Goal: Contribute content: Add original content to the website for others to see

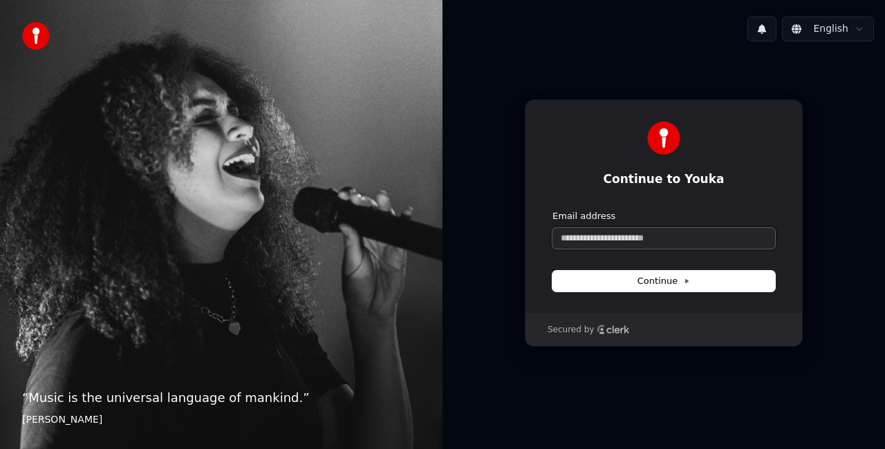
click at [609, 235] on input "Email address" at bounding box center [663, 238] width 223 height 21
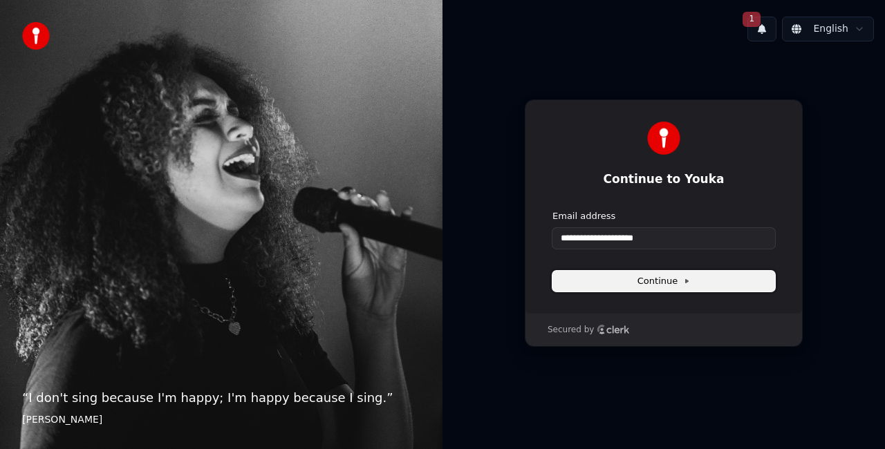
click at [622, 273] on button "Continue" at bounding box center [663, 281] width 223 height 21
type input "**********"
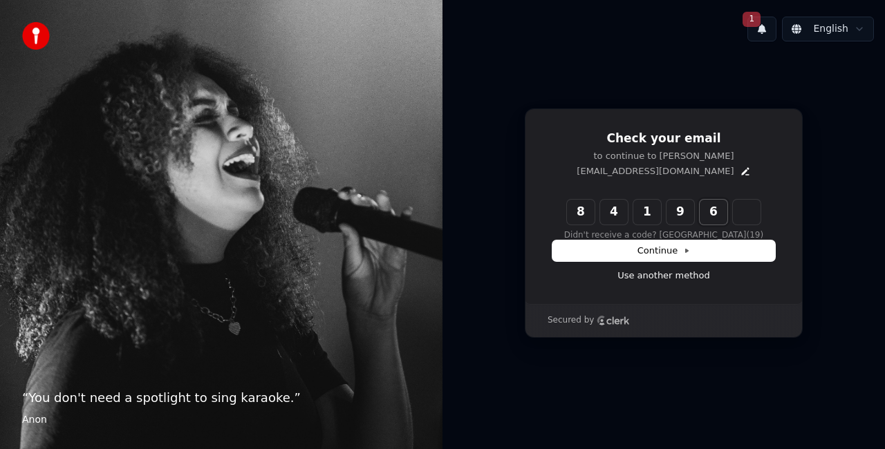
type input "******"
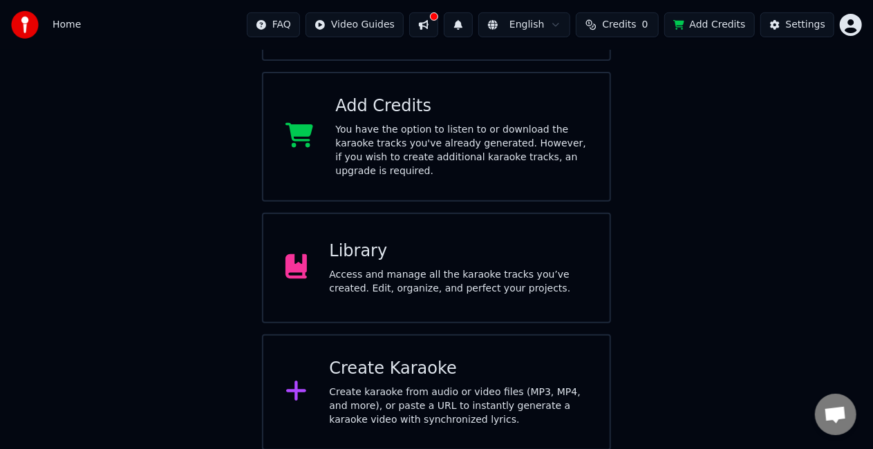
click at [465, 285] on div "Library Access and manage all the karaoke tracks you’ve created. Edit, organize…" at bounding box center [436, 268] width 349 height 111
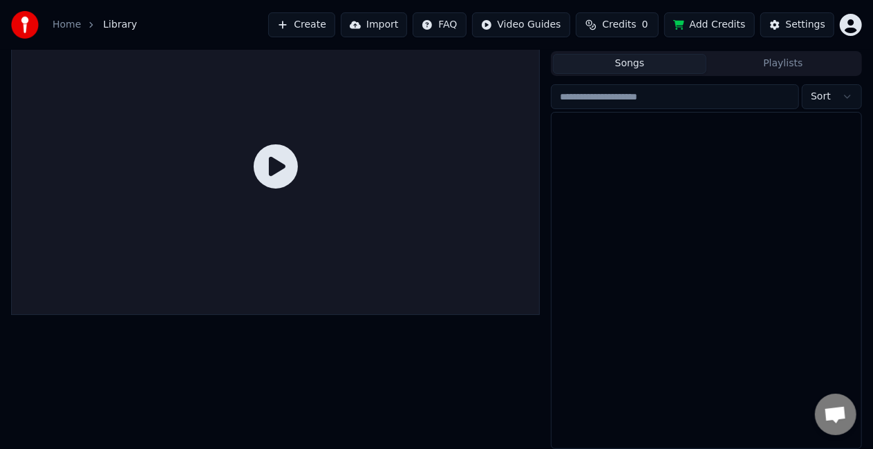
scroll to position [31, 0]
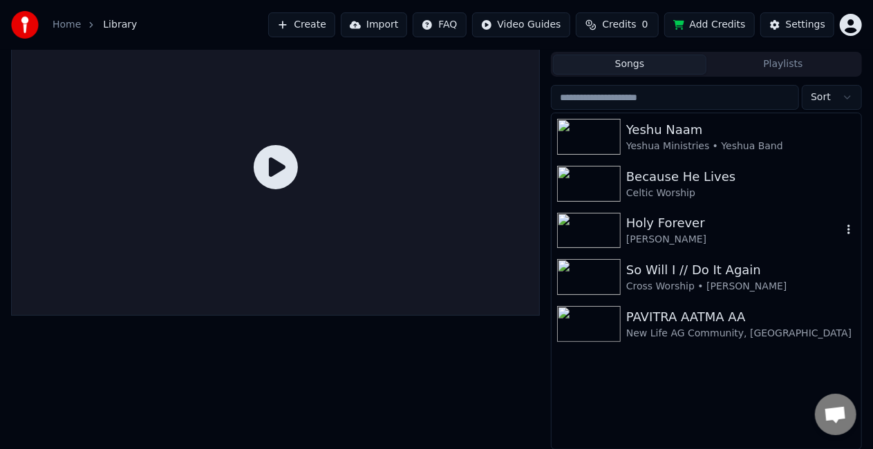
click at [655, 220] on div "Holy Forever" at bounding box center [734, 223] width 216 height 19
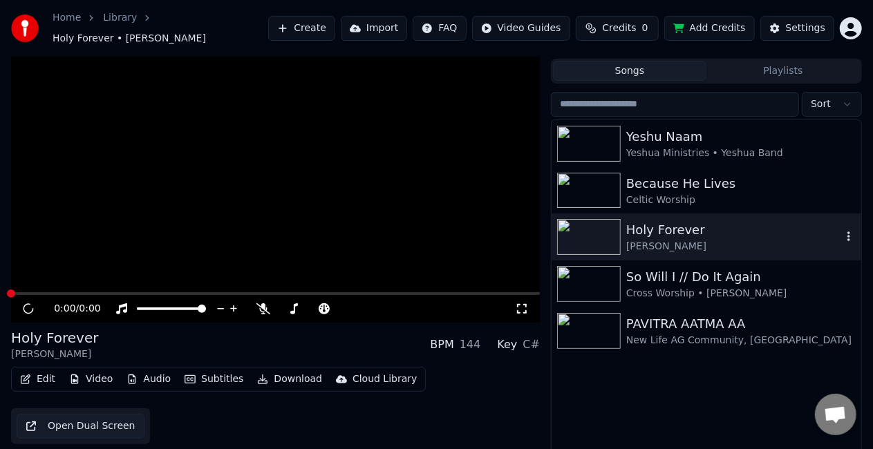
scroll to position [38, 0]
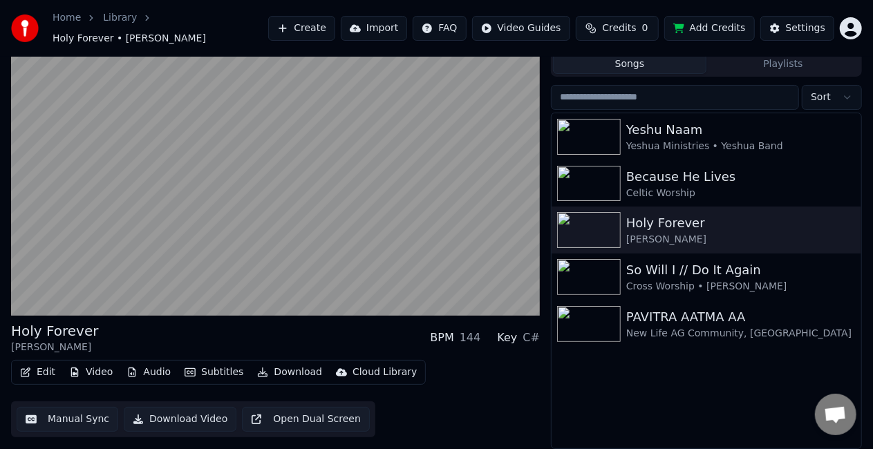
click at [522, 339] on div "Key C#" at bounding box center [518, 338] width 43 height 17
click at [530, 339] on div "C#" at bounding box center [531, 338] width 17 height 17
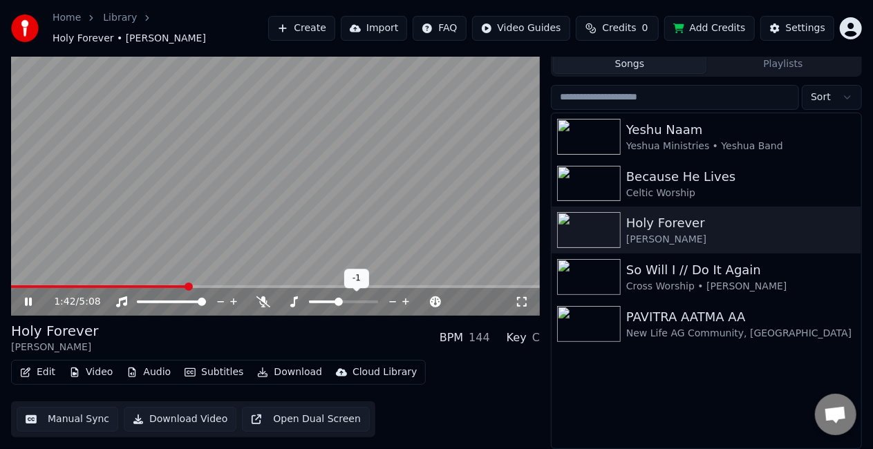
click at [337, 301] on span at bounding box center [323, 302] width 29 height 3
click at [11, 291] on span at bounding box center [15, 287] width 8 height 8
click at [391, 301] on icon at bounding box center [393, 302] width 13 height 14
click at [408, 301] on icon at bounding box center [406, 302] width 13 height 14
click at [396, 301] on icon at bounding box center [393, 302] width 13 height 14
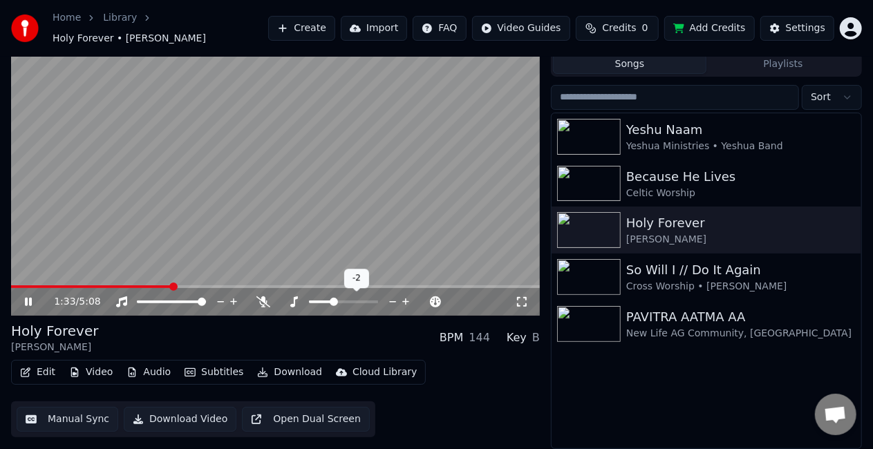
click at [337, 300] on span at bounding box center [334, 302] width 8 height 8
click at [11, 291] on span at bounding box center [15, 287] width 8 height 8
click at [669, 187] on div "Celtic Worship" at bounding box center [734, 194] width 216 height 14
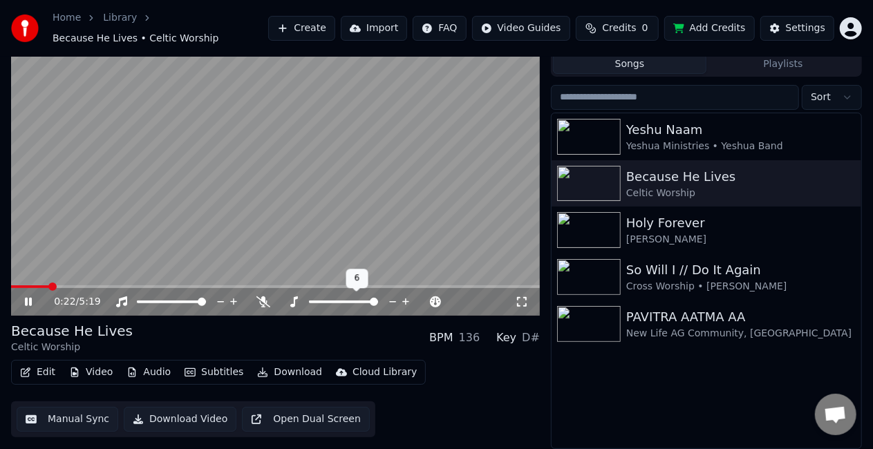
click at [378, 306] on span at bounding box center [374, 302] width 8 height 8
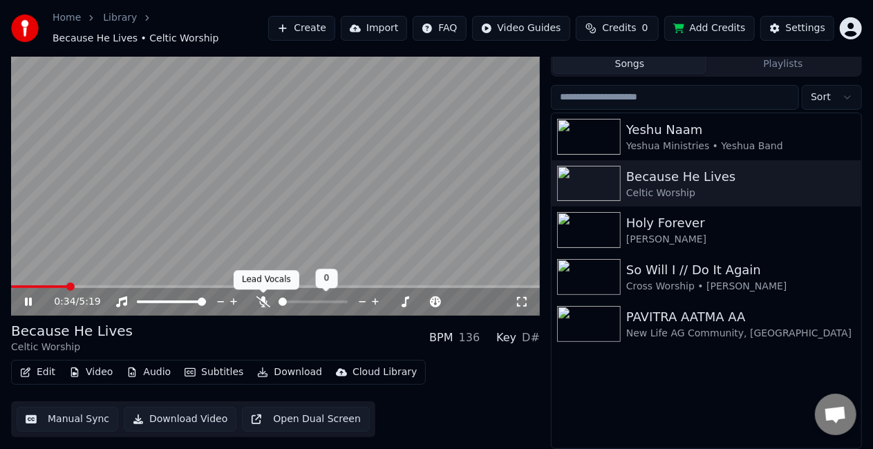
click at [263, 303] on icon at bounding box center [264, 302] width 14 height 11
click at [263, 303] on icon at bounding box center [264, 302] width 8 height 11
click at [264, 297] on icon at bounding box center [264, 302] width 14 height 11
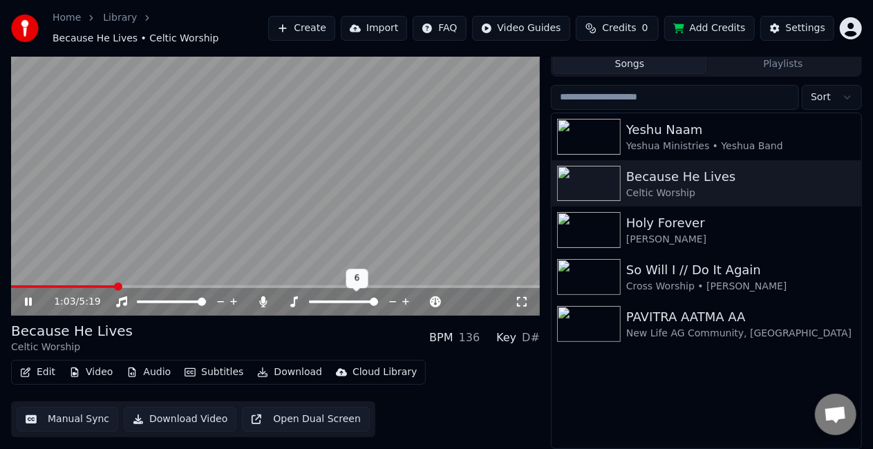
click at [339, 299] on div at bounding box center [356, 302] width 111 height 14
click at [342, 304] on div at bounding box center [356, 302] width 111 height 14
click at [342, 301] on span at bounding box center [326, 302] width 35 height 3
click at [326, 300] on div at bounding box center [325, 302] width 111 height 14
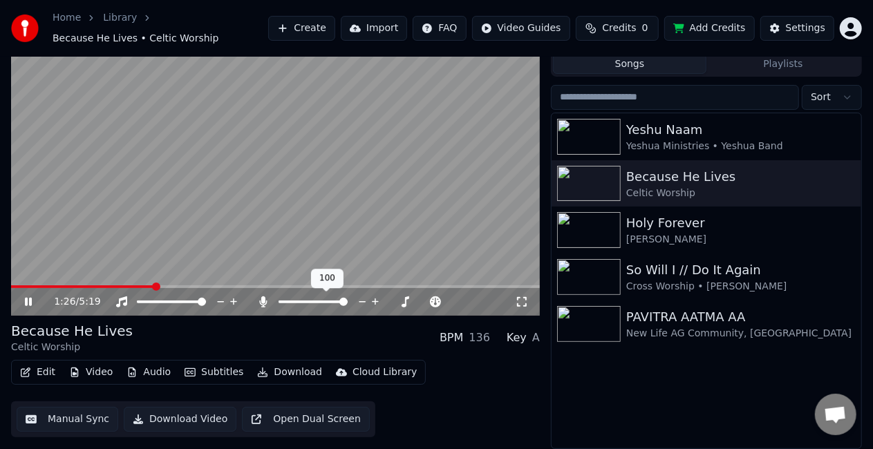
click at [346, 300] on span at bounding box center [343, 302] width 8 height 8
click at [263, 297] on icon at bounding box center [264, 302] width 8 height 11
click at [283, 160] on video at bounding box center [275, 167] width 529 height 297
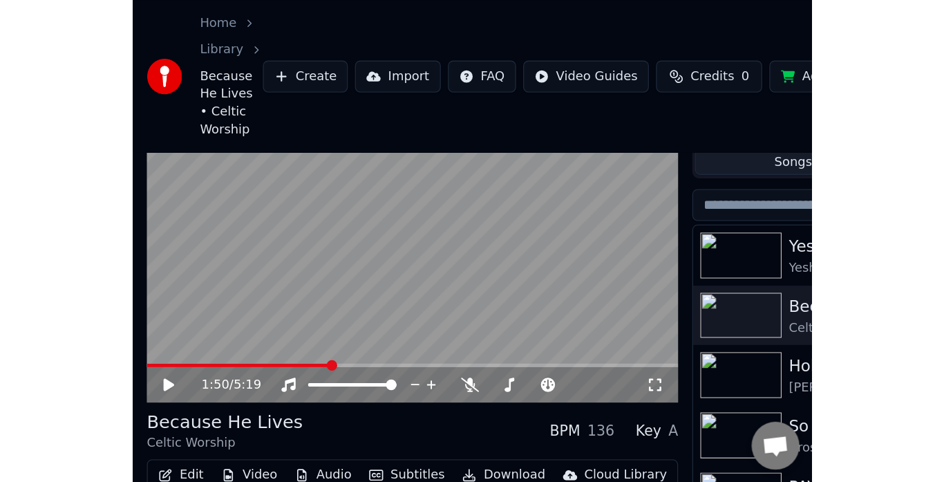
scroll to position [24, 0]
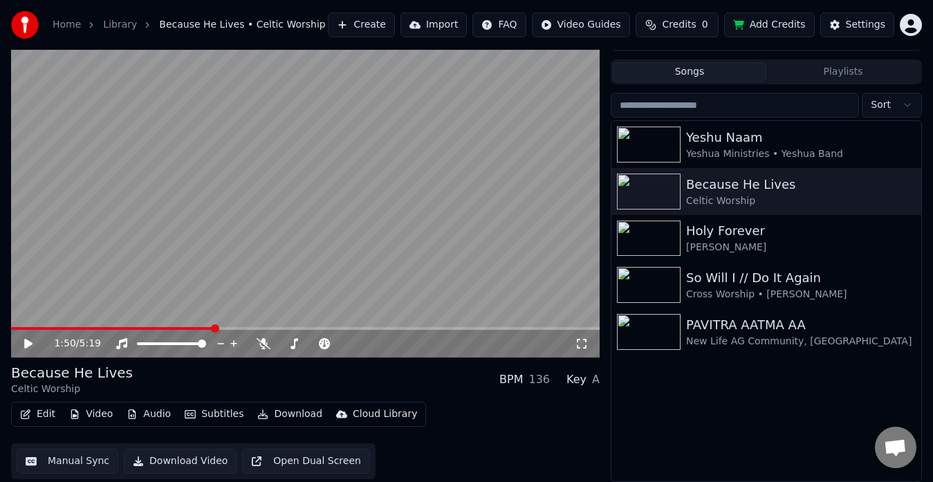
click at [348, 23] on button "Create" at bounding box center [361, 24] width 67 height 25
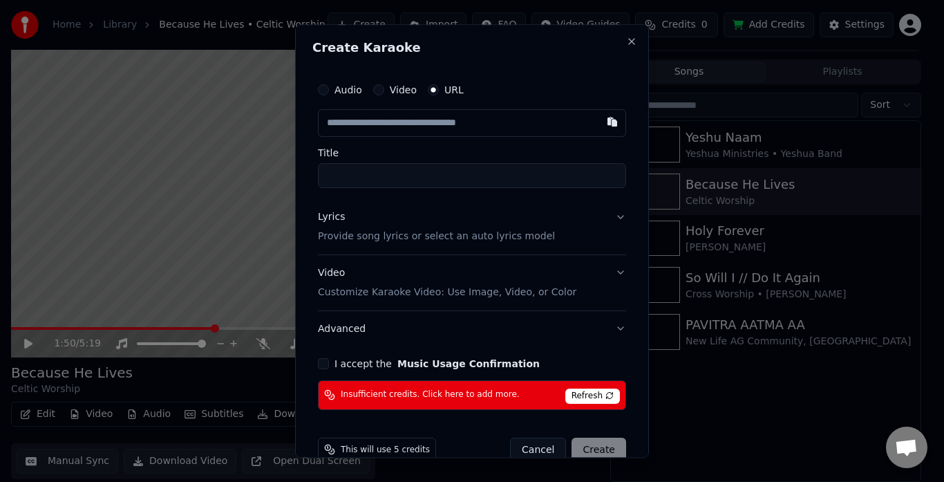
click at [348, 120] on input "text" at bounding box center [472, 123] width 308 height 28
type input "**********"
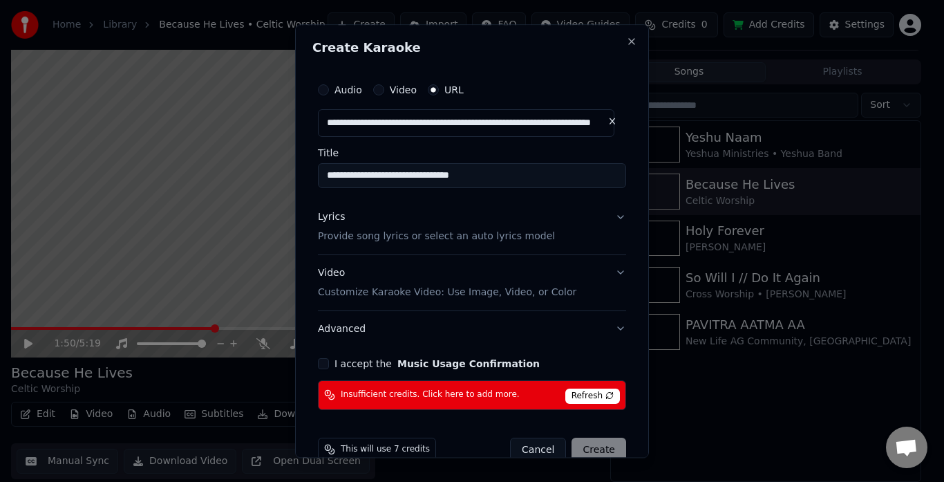
type input "**********"
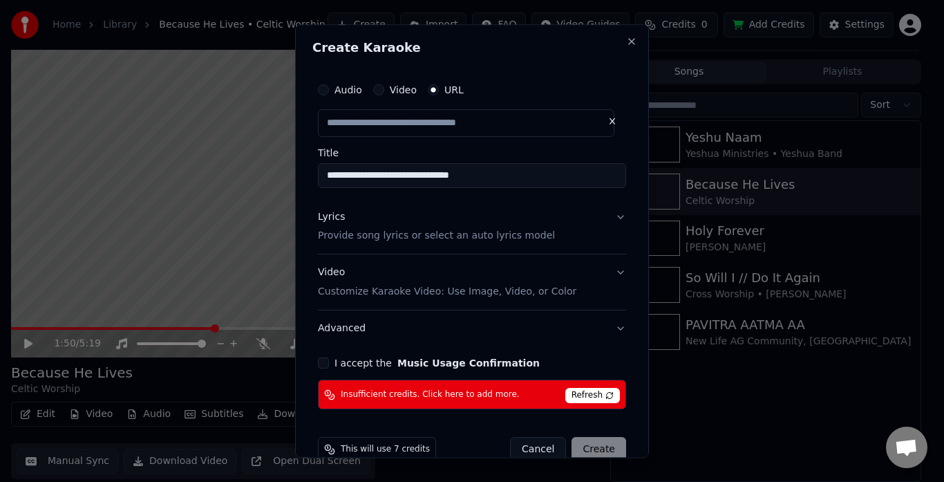
click at [321, 362] on button "I accept the Music Usage Confirmation" at bounding box center [323, 363] width 11 height 11
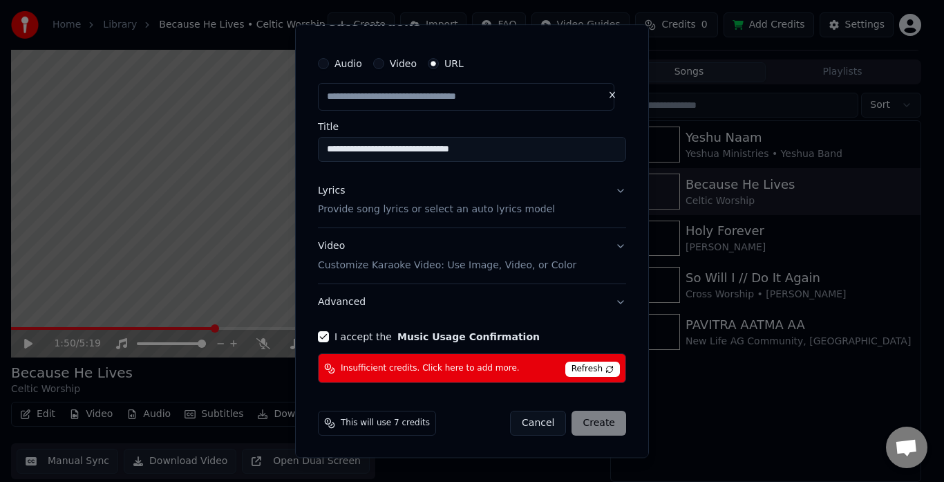
click at [583, 421] on div "Cancel Create" at bounding box center [568, 423] width 116 height 25
click at [325, 62] on button "Audio" at bounding box center [323, 63] width 11 height 11
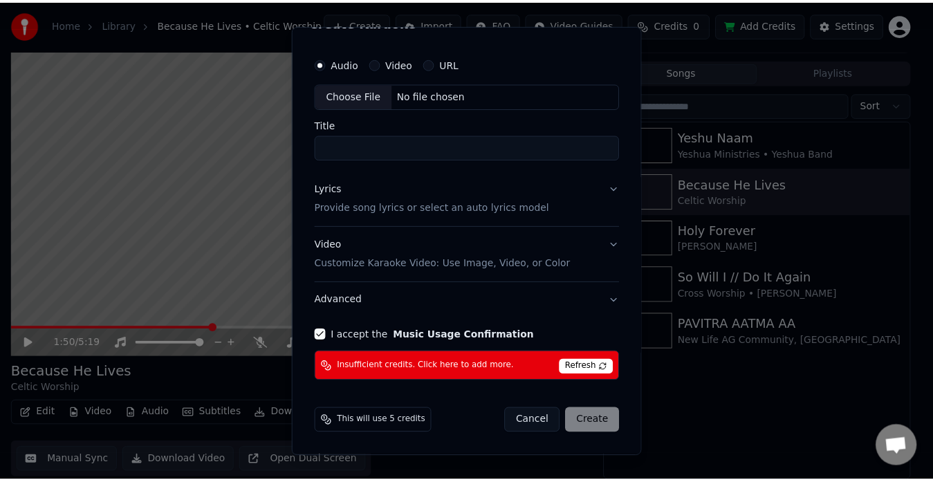
scroll to position [25, 0]
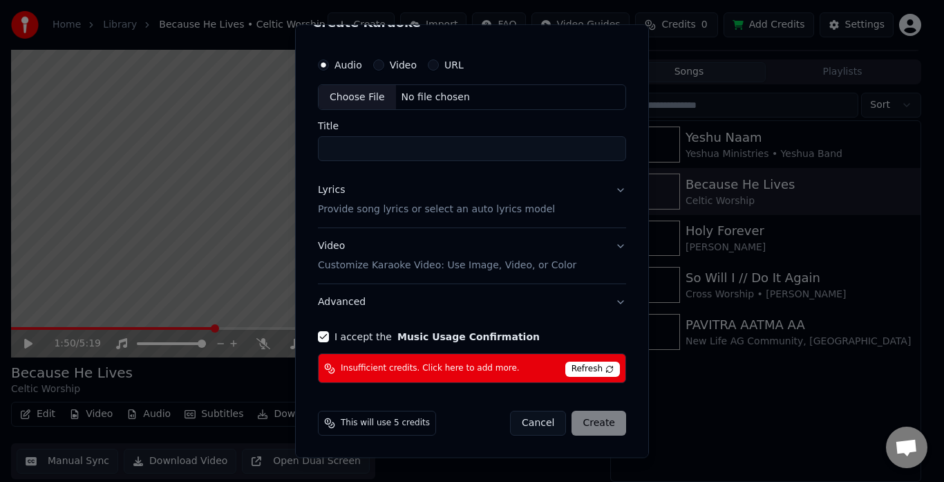
click at [612, 243] on button "Video Customize Karaoke Video: Use Image, Video, or Color" at bounding box center [472, 256] width 308 height 55
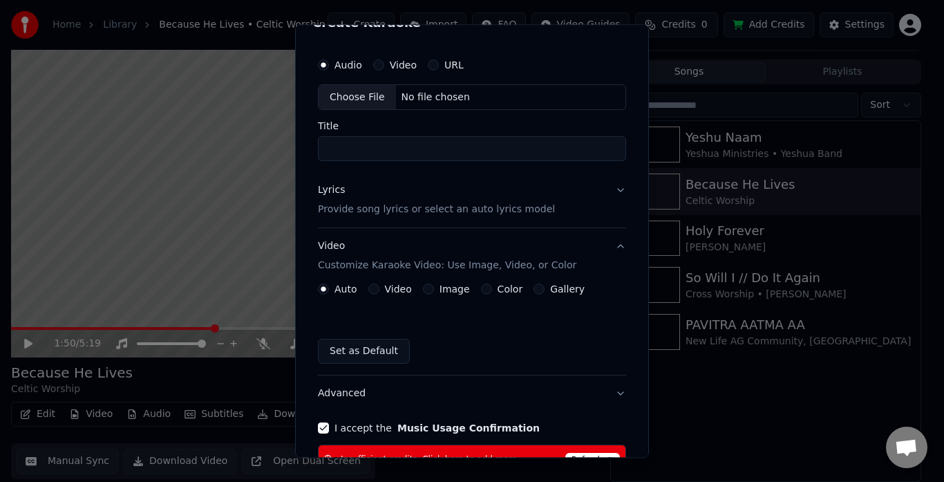
click at [611, 247] on button "Video Customize Karaoke Video: Use Image, Video, or Color" at bounding box center [472, 256] width 308 height 55
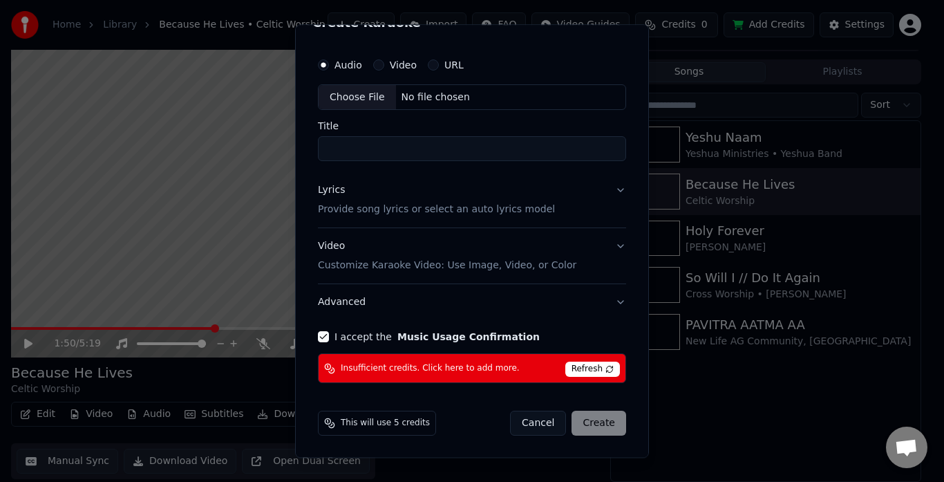
click at [323, 338] on button "I accept the Music Usage Confirmation" at bounding box center [323, 337] width 11 height 11
click at [582, 368] on span "Refresh" at bounding box center [593, 369] width 55 height 15
click at [587, 423] on div "Cancel Create" at bounding box center [568, 423] width 116 height 25
click at [535, 422] on button "Cancel" at bounding box center [538, 423] width 56 height 25
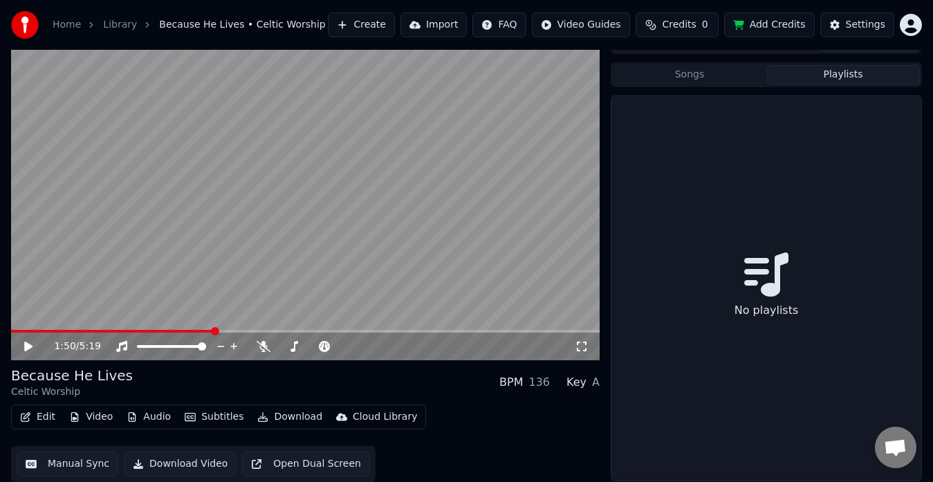
scroll to position [21, 0]
click at [845, 68] on button "Playlists" at bounding box center [842, 75] width 153 height 20
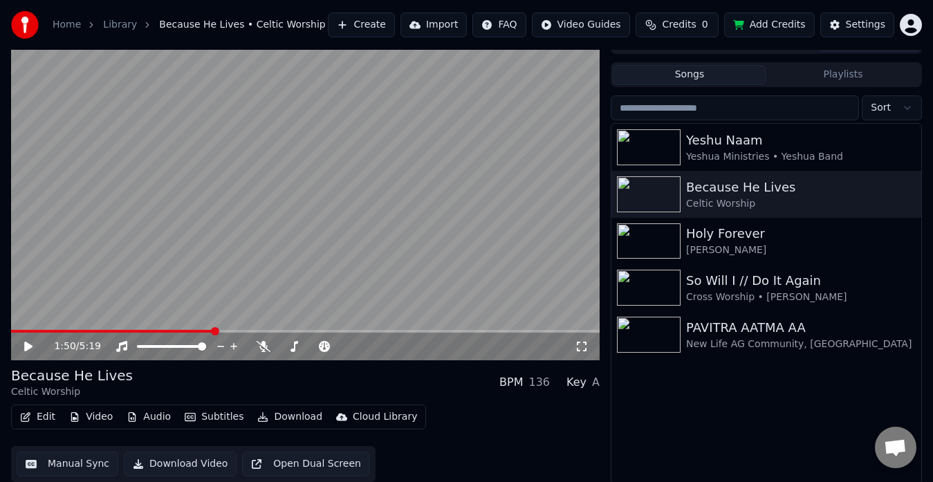
click at [685, 76] on button "Songs" at bounding box center [689, 75] width 153 height 20
click at [680, 24] on span "Credits" at bounding box center [679, 25] width 34 height 14
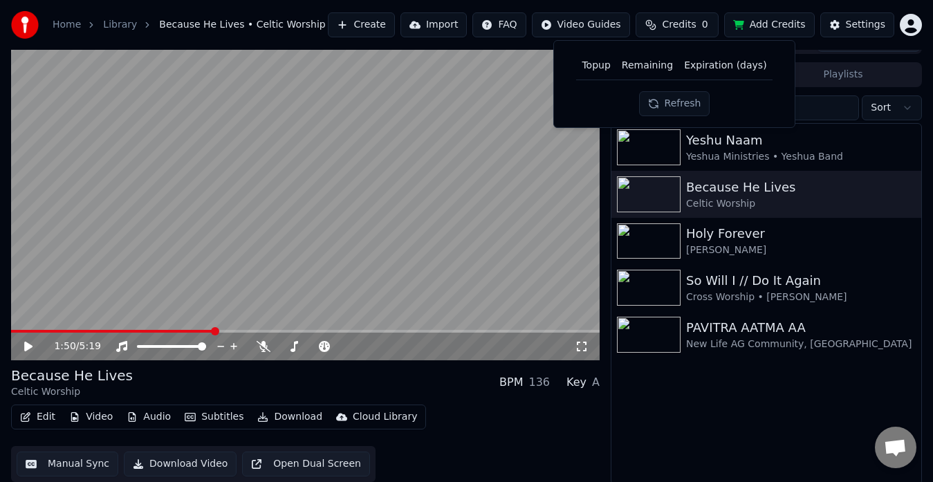
click at [678, 104] on button "Refresh" at bounding box center [674, 103] width 71 height 25
click at [430, 19] on button "Import" at bounding box center [433, 24] width 66 height 25
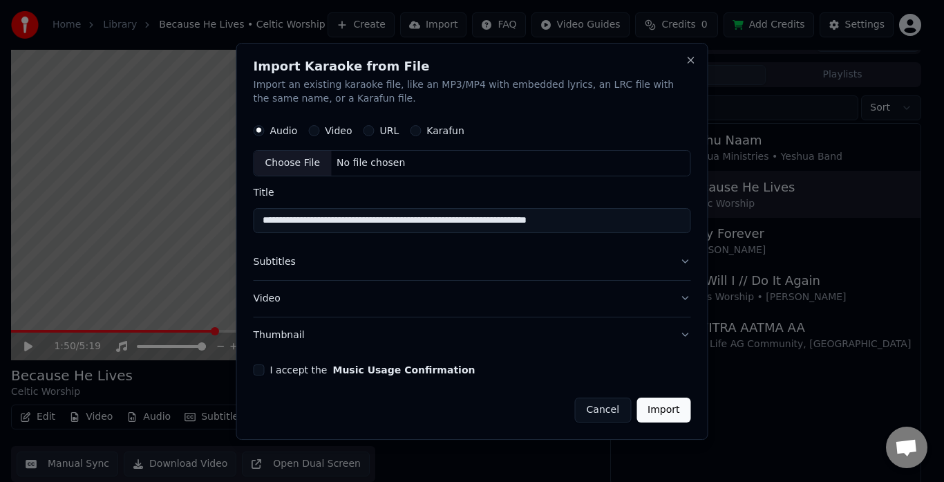
type input "**********"
click at [259, 372] on button "I accept the Music Usage Confirmation" at bounding box center [259, 369] width 11 height 11
click at [671, 406] on button "Import" at bounding box center [664, 409] width 54 height 25
click at [257, 368] on button "I accept the Music Usage Confirmation" at bounding box center [259, 369] width 11 height 11
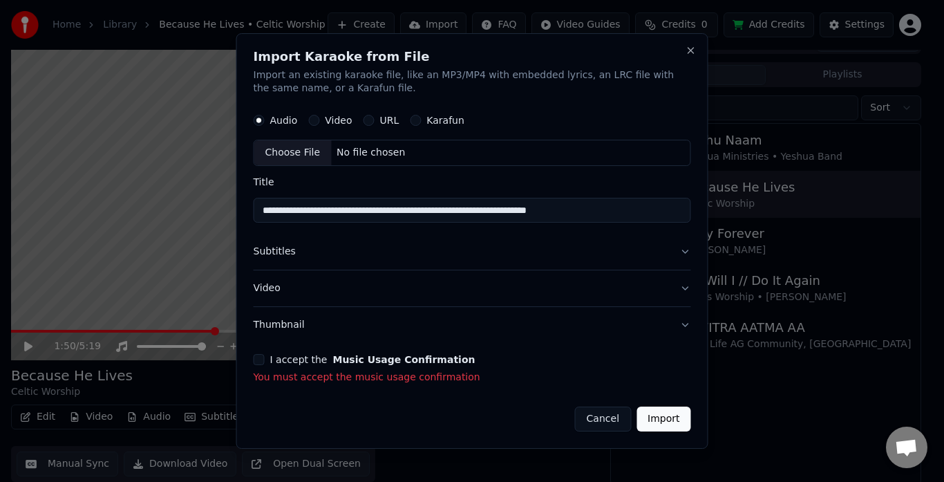
click at [259, 358] on button "I accept the Music Usage Confirmation" at bounding box center [259, 359] width 11 height 11
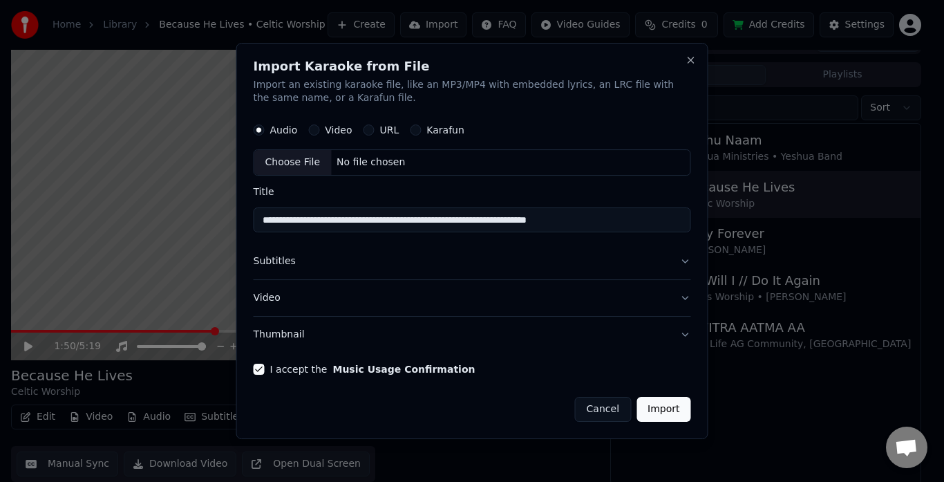
click at [455, 157] on div "Choose File No file chosen" at bounding box center [473, 163] width 438 height 26
click at [602, 406] on button "Cancel" at bounding box center [603, 409] width 56 height 25
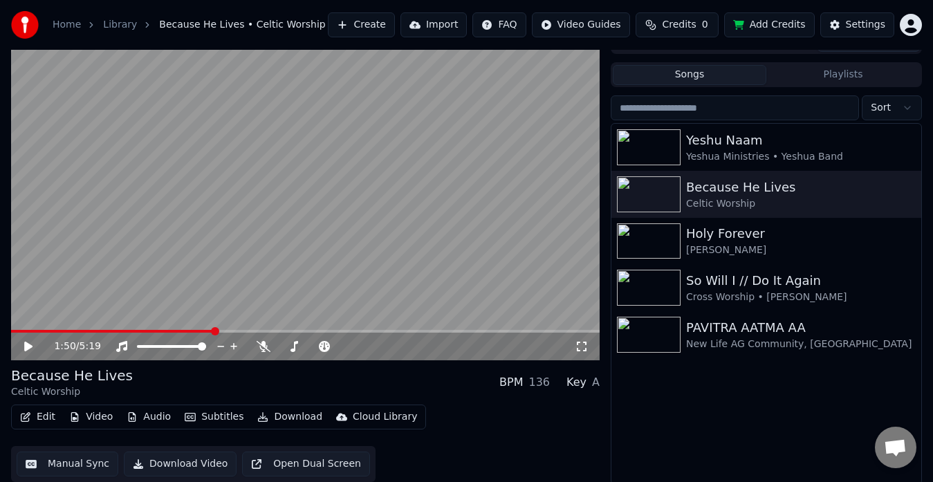
scroll to position [24, 0]
